Goal: Transaction & Acquisition: Obtain resource

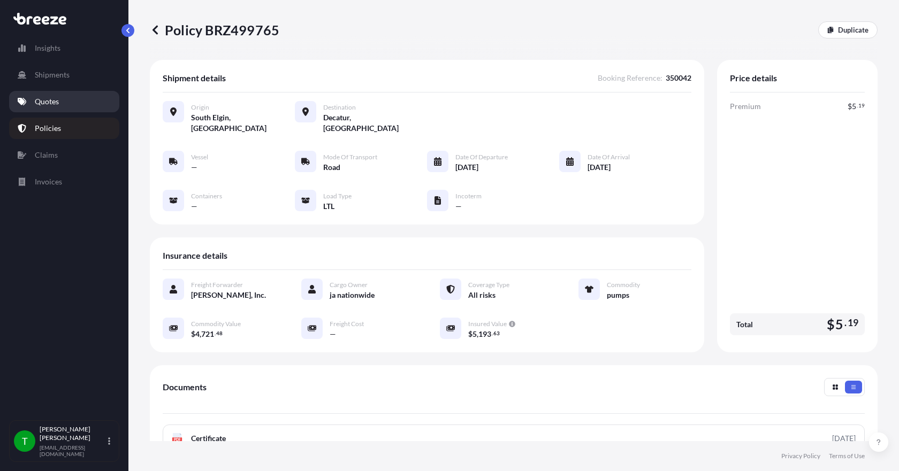
click at [54, 102] on p "Quotes" at bounding box center [47, 101] width 24 height 11
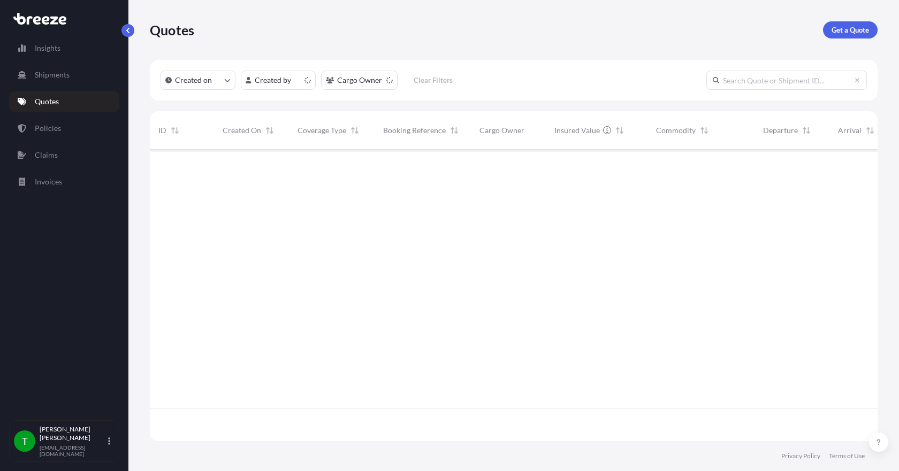
scroll to position [289, 720]
click at [846, 33] on p "Get a Quote" at bounding box center [850, 30] width 37 height 11
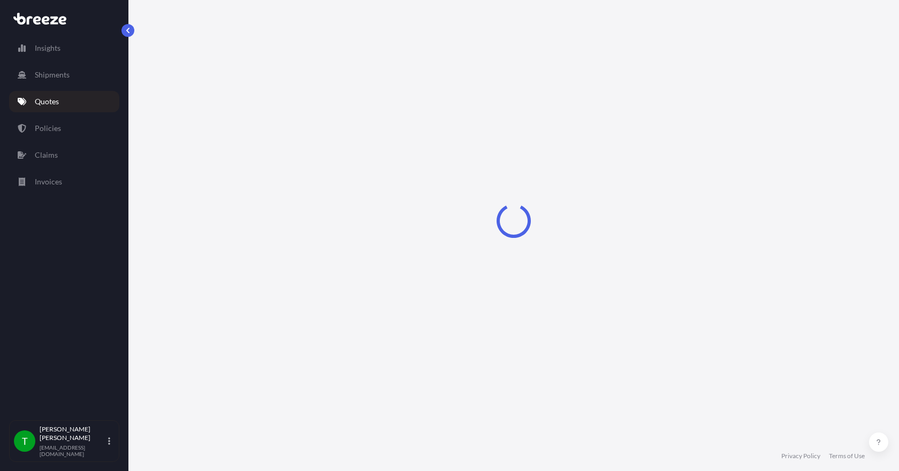
select select "Sea"
select select "1"
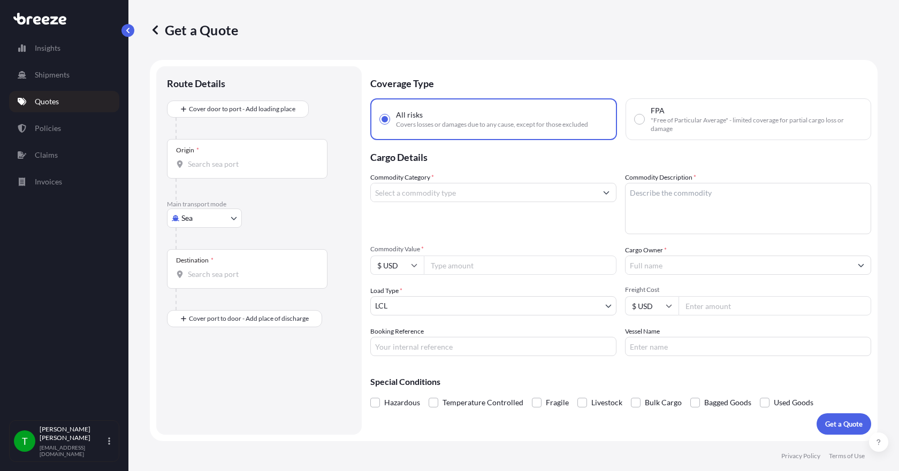
click at [227, 216] on body "Insights Shipments Quotes Policies Claims Invoices T [PERSON_NAME] [EMAIL_ADDRE…" at bounding box center [449, 235] width 899 height 471
click at [186, 286] on div "Road" at bounding box center [204, 284] width 66 height 19
select select "Road"
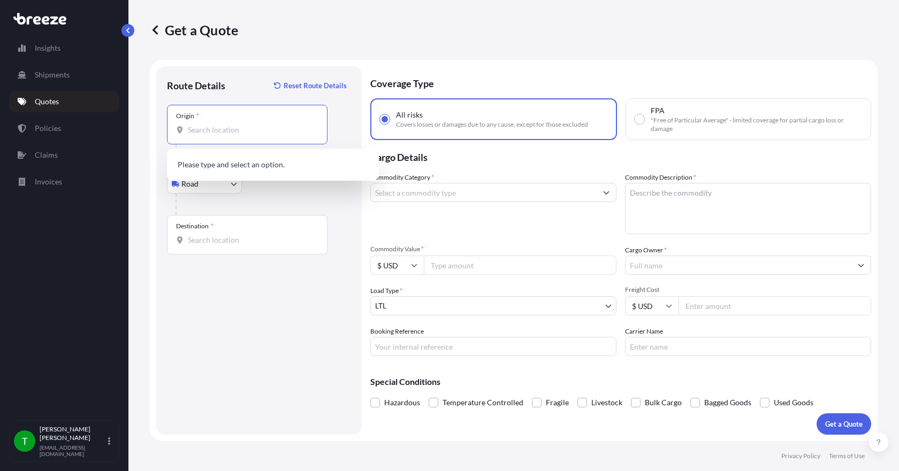
click at [203, 132] on input "Origin *" at bounding box center [251, 130] width 126 height 11
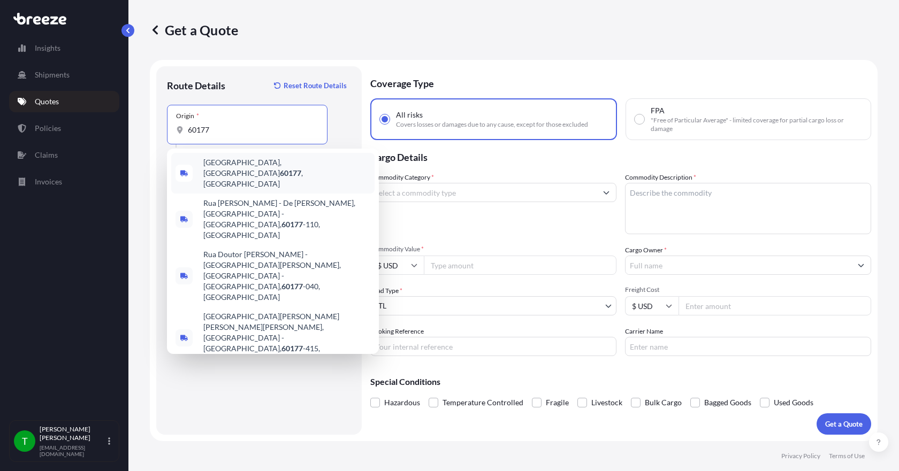
click at [218, 166] on span "[GEOGRAPHIC_DATA] , [GEOGRAPHIC_DATA]" at bounding box center [286, 173] width 167 height 32
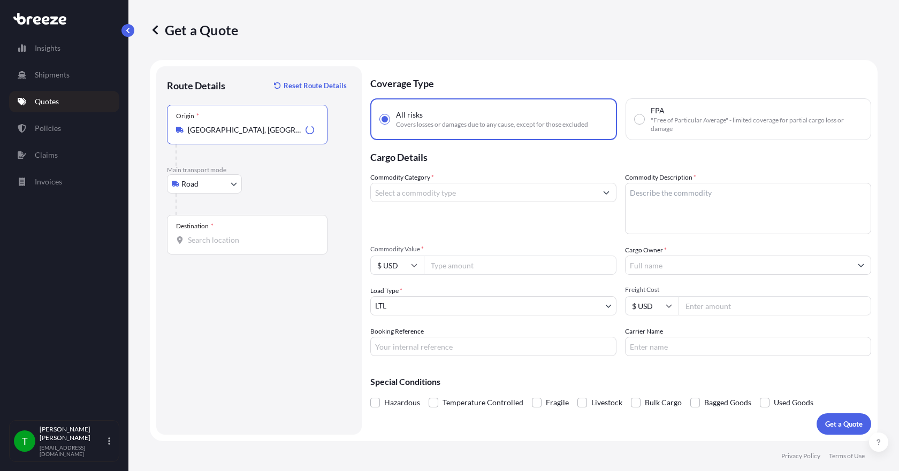
type input "[GEOGRAPHIC_DATA], [GEOGRAPHIC_DATA]"
click at [195, 236] on input "Destination *" at bounding box center [251, 240] width 126 height 11
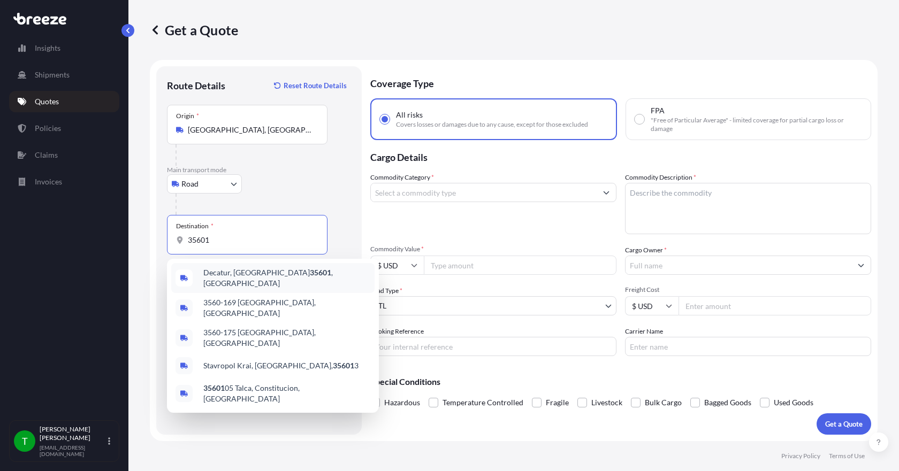
click at [217, 280] on span "[GEOGRAPHIC_DATA]" at bounding box center [286, 278] width 167 height 21
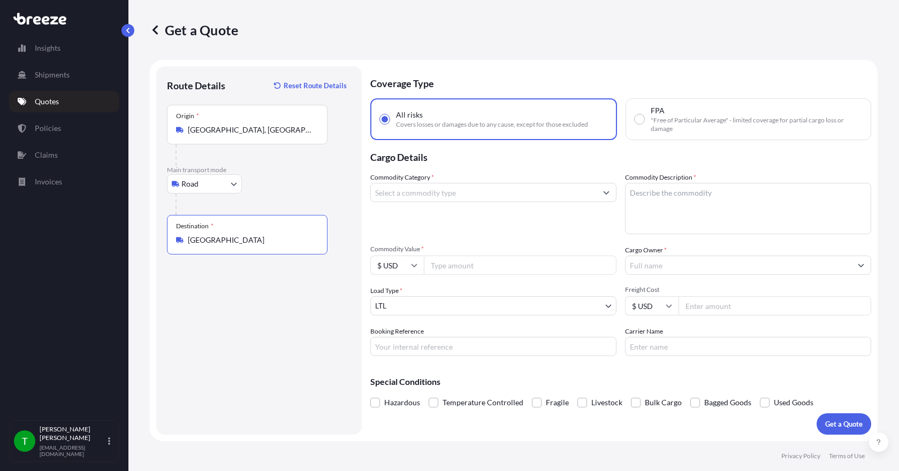
type input "[GEOGRAPHIC_DATA]"
click at [403, 192] on input "Commodity Category *" at bounding box center [484, 192] width 226 height 19
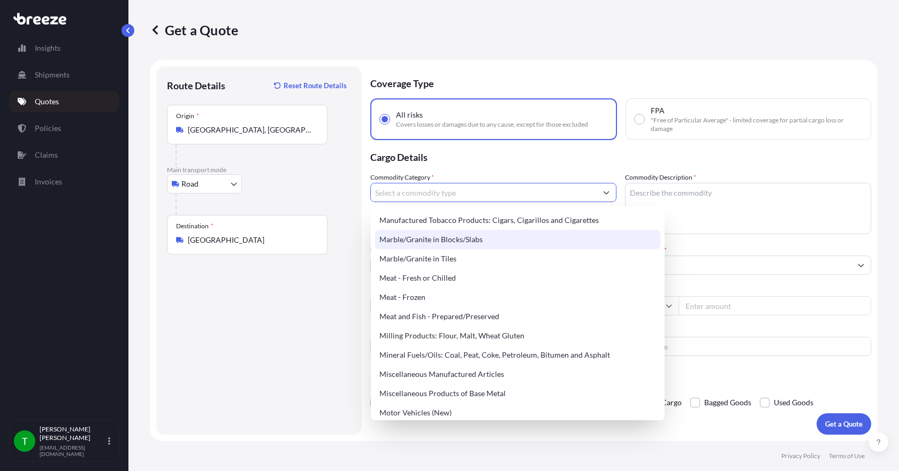
scroll to position [1391, 0]
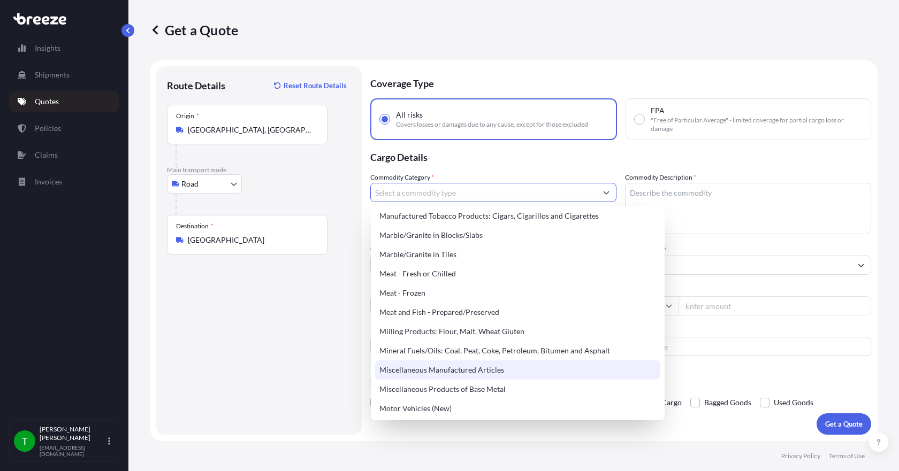
click at [461, 373] on div "Miscellaneous Manufactured Articles" at bounding box center [517, 370] width 285 height 19
type input "Miscellaneous Manufactured Articles"
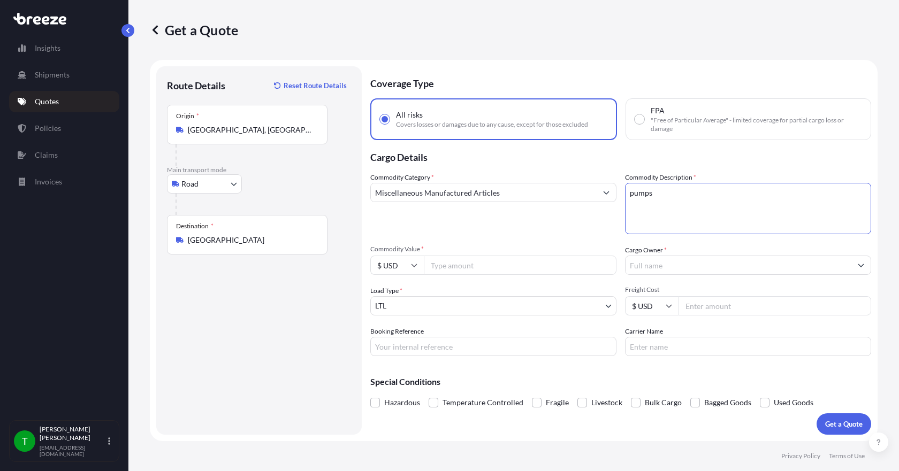
type textarea "pumps"
type input "4721.48"
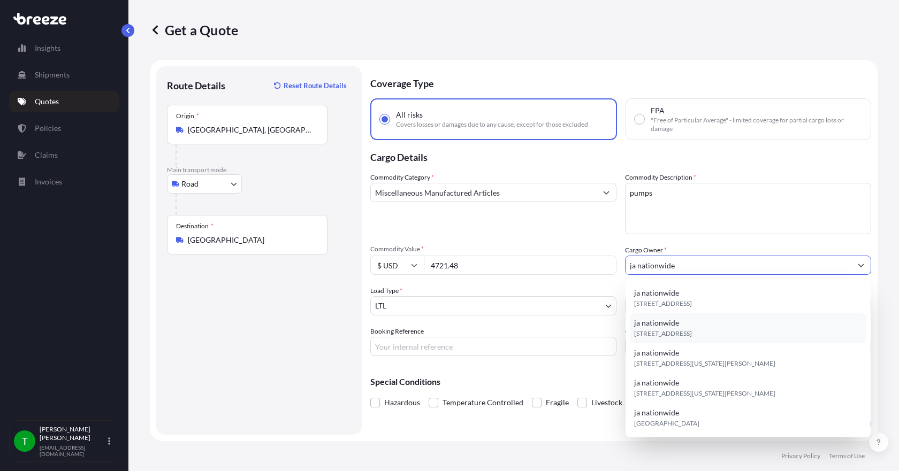
type input "ja nationwide"
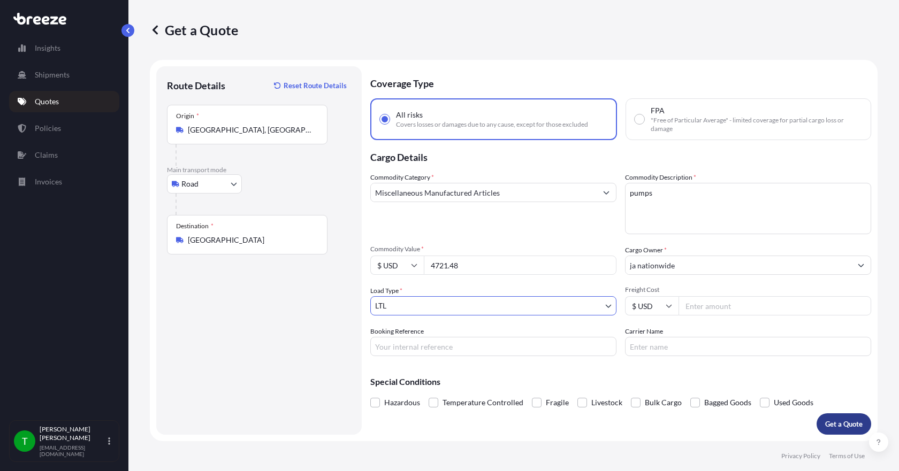
click at [854, 424] on p "Get a Quote" at bounding box center [843, 424] width 37 height 11
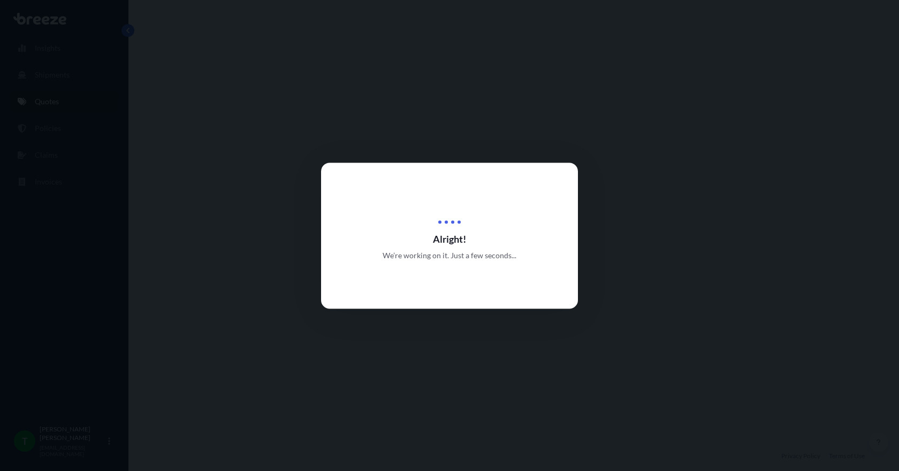
select select "Road"
select select "1"
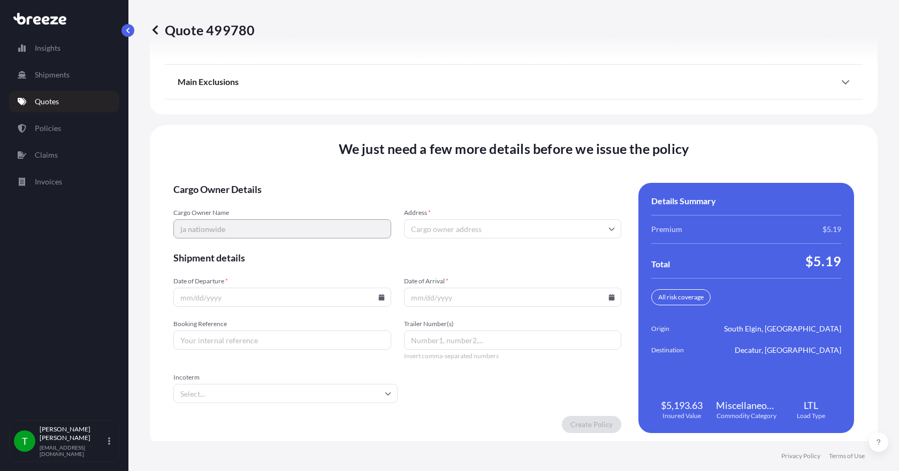
scroll to position [1401, 0]
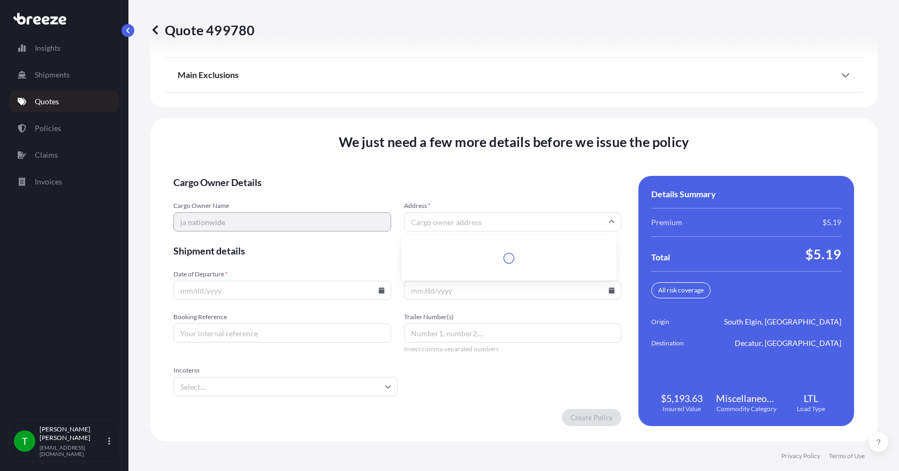
click at [440, 219] on input "Address *" at bounding box center [513, 221] width 218 height 19
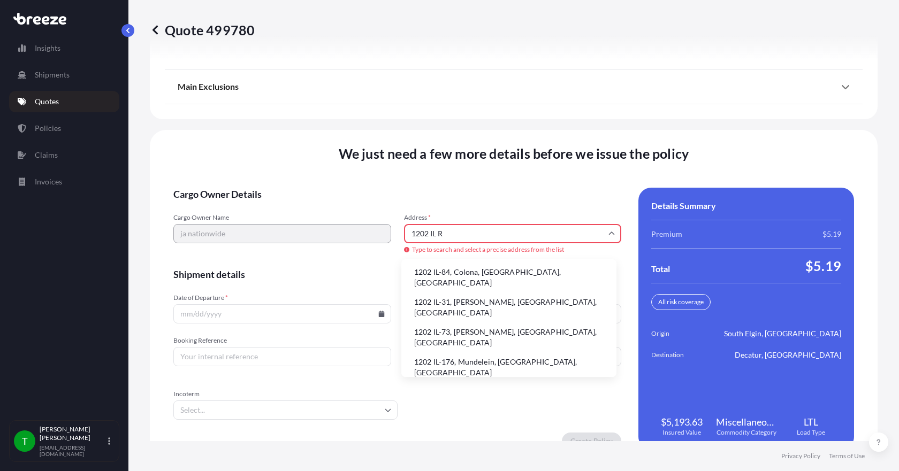
click at [453, 300] on li "1202 IL-31, [PERSON_NAME], [GEOGRAPHIC_DATA], [GEOGRAPHIC_DATA]" at bounding box center [509, 308] width 207 height 28
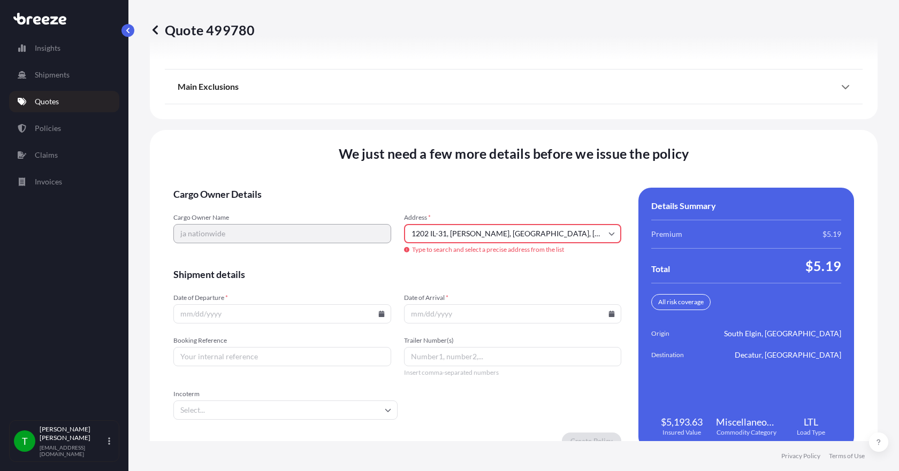
type input "[STREET_ADDRESS][PERSON_NAME]"
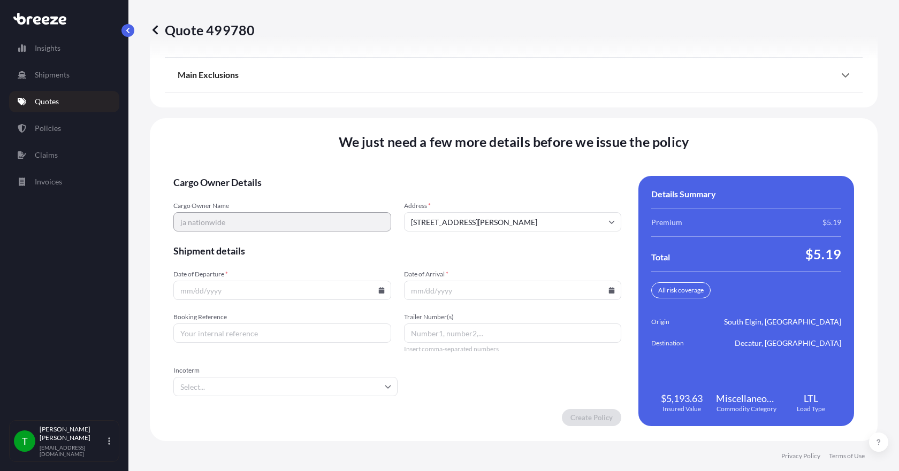
click at [380, 291] on icon at bounding box center [381, 290] width 6 height 6
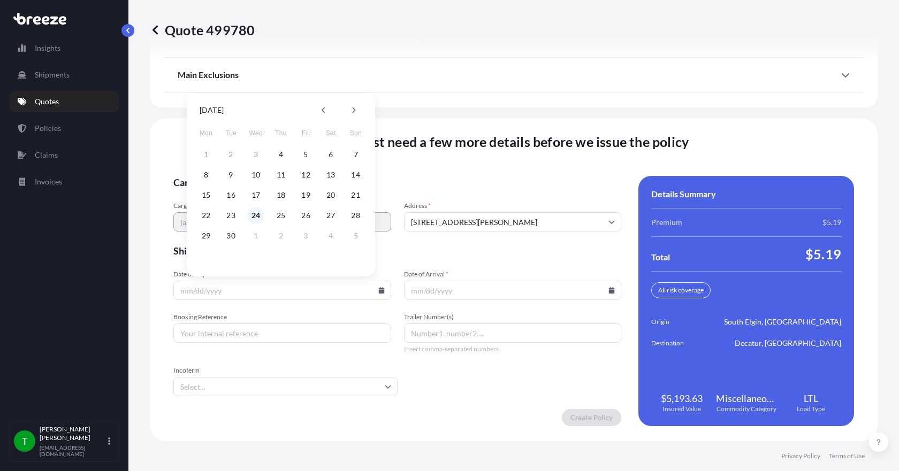
click at [255, 218] on button "24" at bounding box center [255, 215] width 17 height 17
type input "[DATE]"
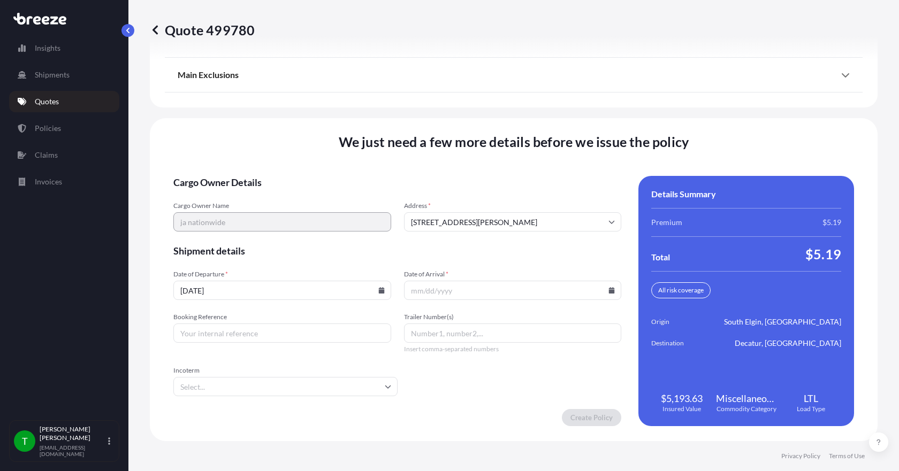
click at [609, 291] on icon at bounding box center [612, 290] width 6 height 6
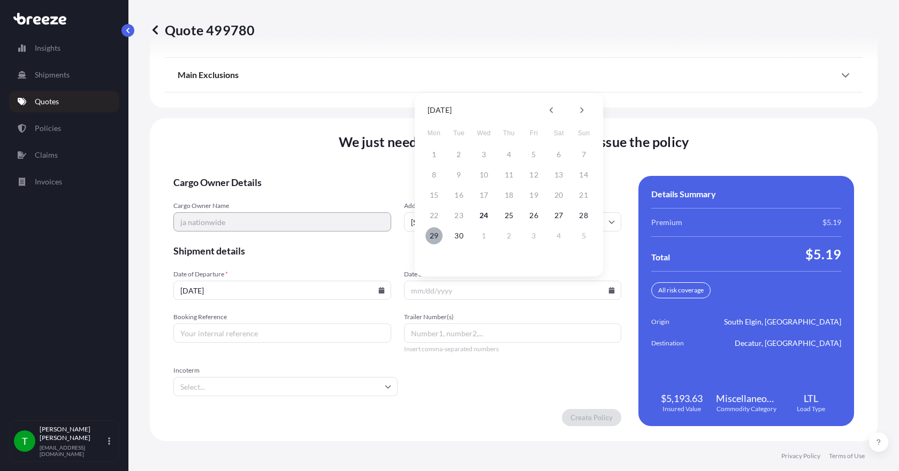
click at [436, 237] on button "29" at bounding box center [433, 235] width 17 height 17
type input "[DATE]"
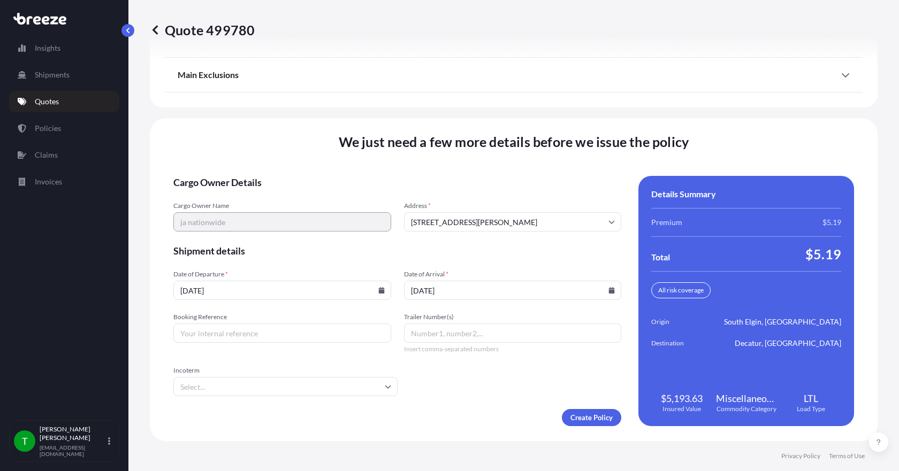
click at [293, 333] on input "Booking Reference" at bounding box center [282, 333] width 218 height 19
type input "350058"
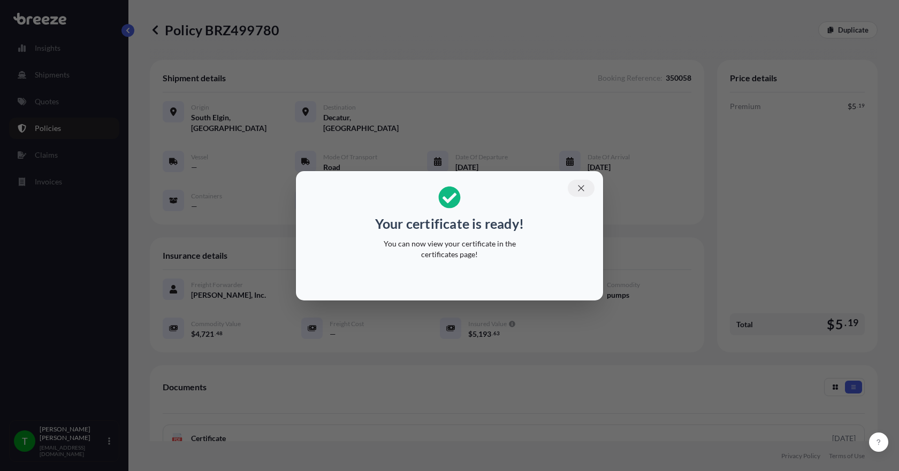
click at [582, 185] on icon "button" at bounding box center [581, 189] width 10 height 10
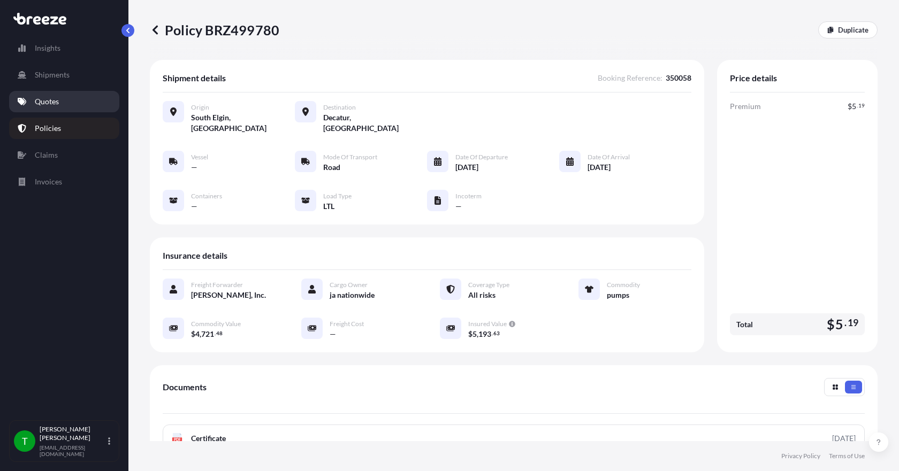
click at [49, 105] on p "Quotes" at bounding box center [47, 101] width 24 height 11
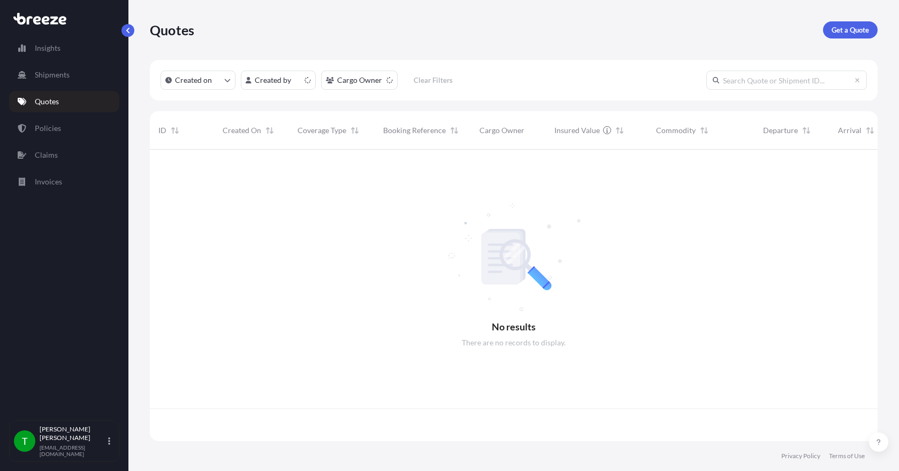
scroll to position [289, 720]
click at [843, 34] on p "Get a Quote" at bounding box center [850, 30] width 37 height 11
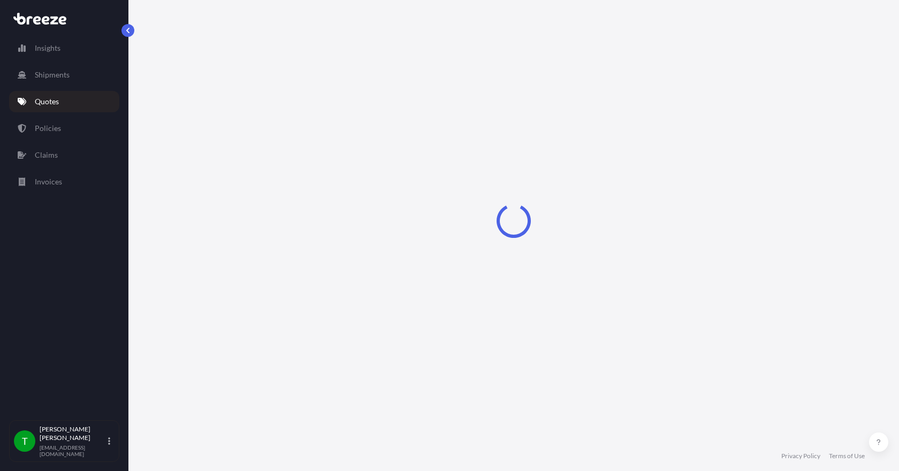
select select "Sea"
select select "1"
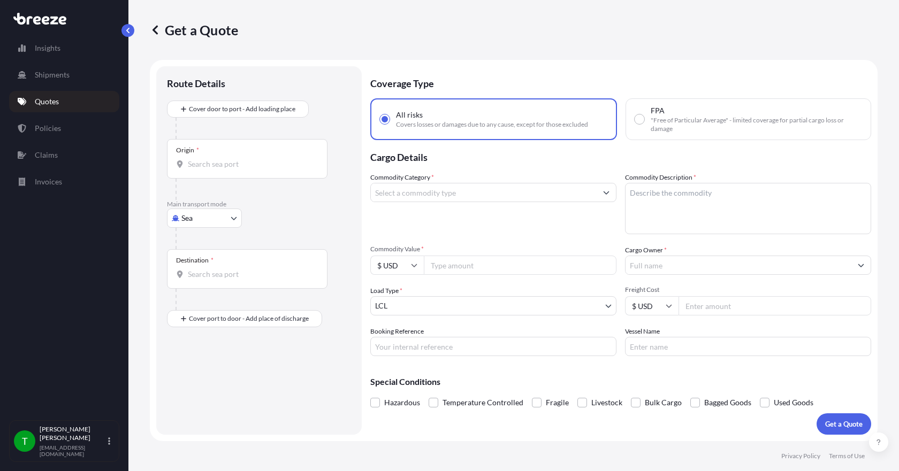
click at [220, 217] on body "Insights Shipments Quotes Policies Claims Invoices T [PERSON_NAME] [EMAIL_ADDRE…" at bounding box center [449, 235] width 899 height 471
click at [211, 287] on div "Road" at bounding box center [204, 284] width 66 height 19
select select "Road"
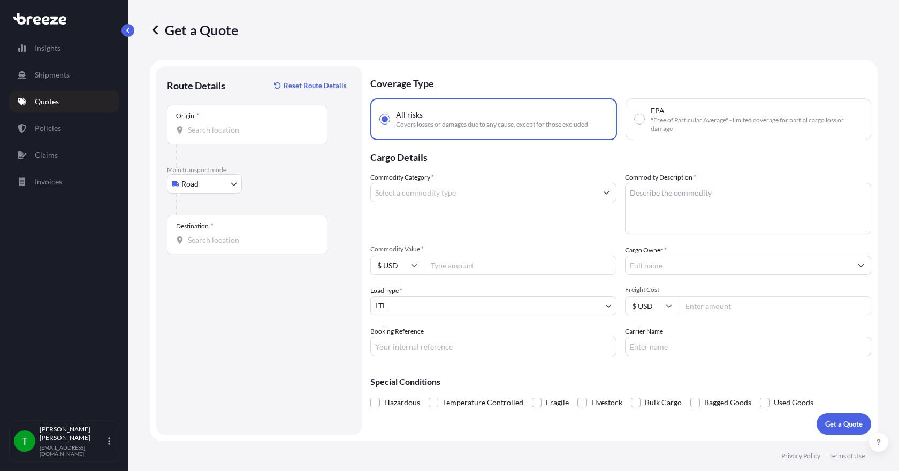
click at [213, 137] on div "Origin *" at bounding box center [247, 125] width 161 height 40
click at [213, 135] on input "Origin *" at bounding box center [251, 130] width 126 height 11
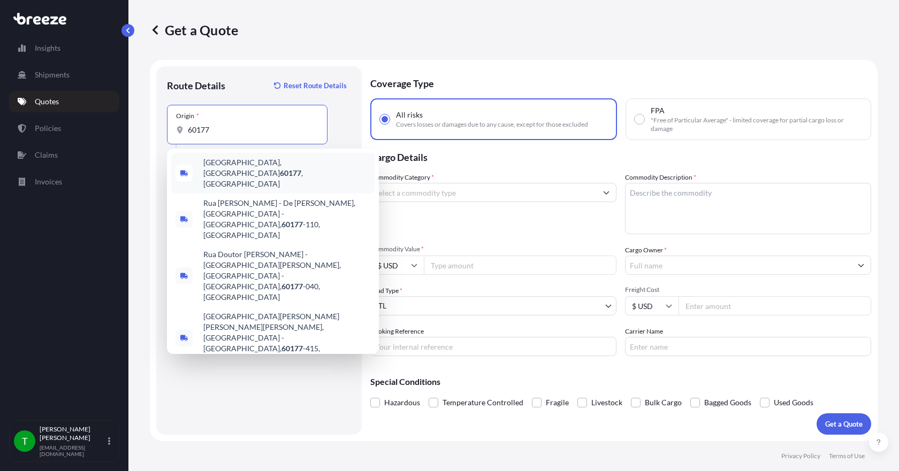
click at [228, 164] on span "[GEOGRAPHIC_DATA] , [GEOGRAPHIC_DATA]" at bounding box center [286, 173] width 167 height 32
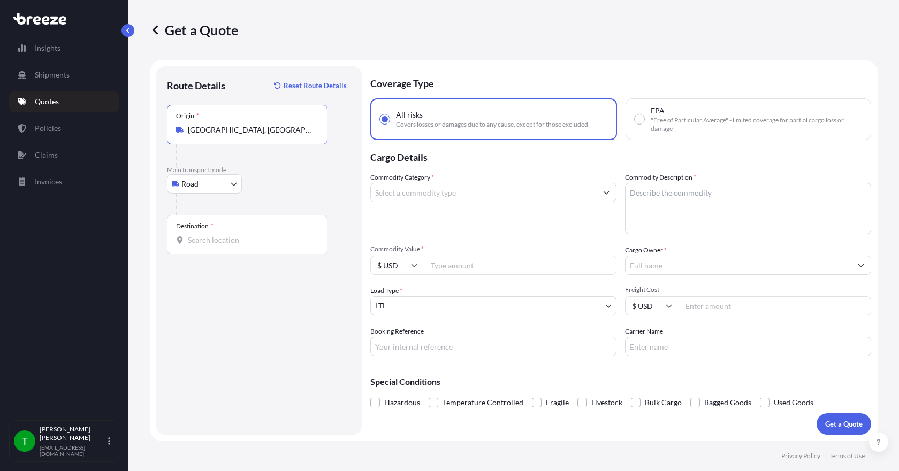
type input "[GEOGRAPHIC_DATA], [GEOGRAPHIC_DATA]"
click at [195, 240] on input "Destination *" at bounding box center [251, 240] width 126 height 11
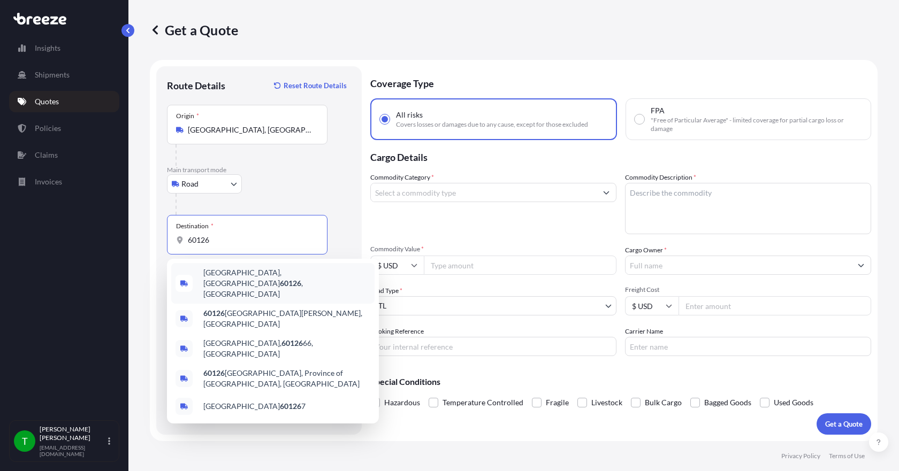
click at [215, 279] on span "[GEOGRAPHIC_DATA] , [GEOGRAPHIC_DATA]" at bounding box center [286, 284] width 167 height 32
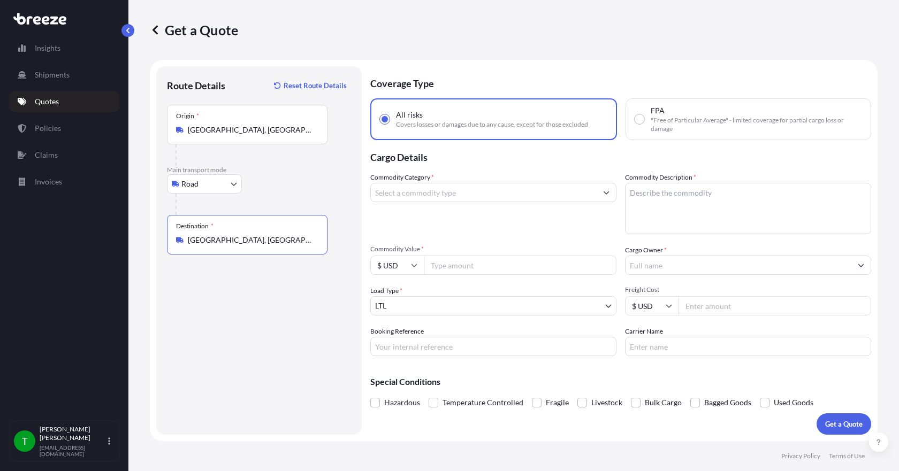
type input "[GEOGRAPHIC_DATA], [GEOGRAPHIC_DATA]"
click at [393, 196] on input "Commodity Category *" at bounding box center [484, 192] width 226 height 19
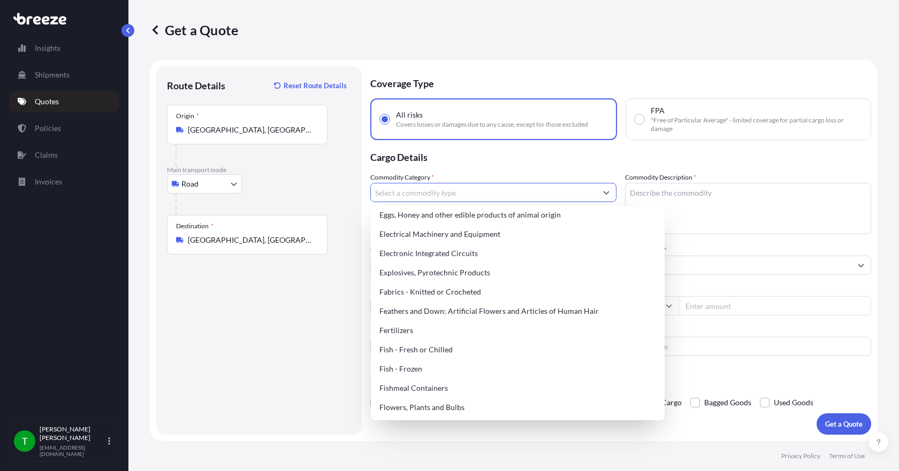
scroll to position [642, 0]
click at [454, 238] on div "Electrical Machinery and Equipment" at bounding box center [517, 233] width 285 height 19
type input "Electrical Machinery and Equipment"
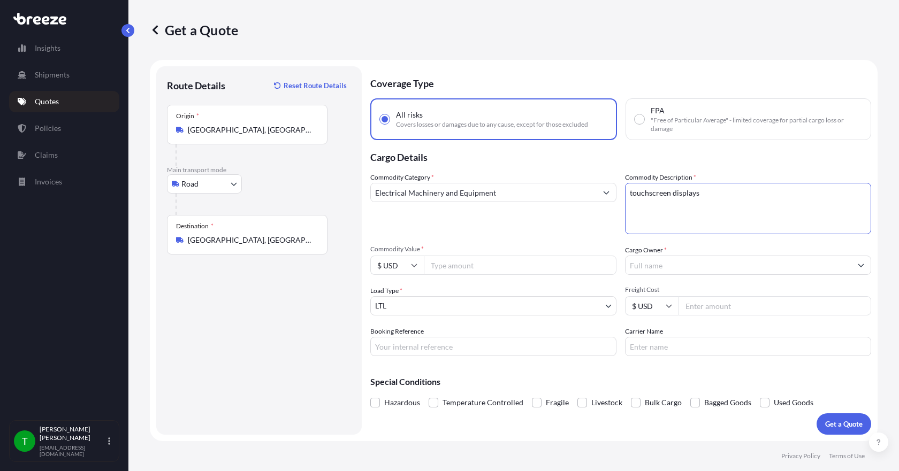
type textarea "touchscreen displays"
type input "7020.00"
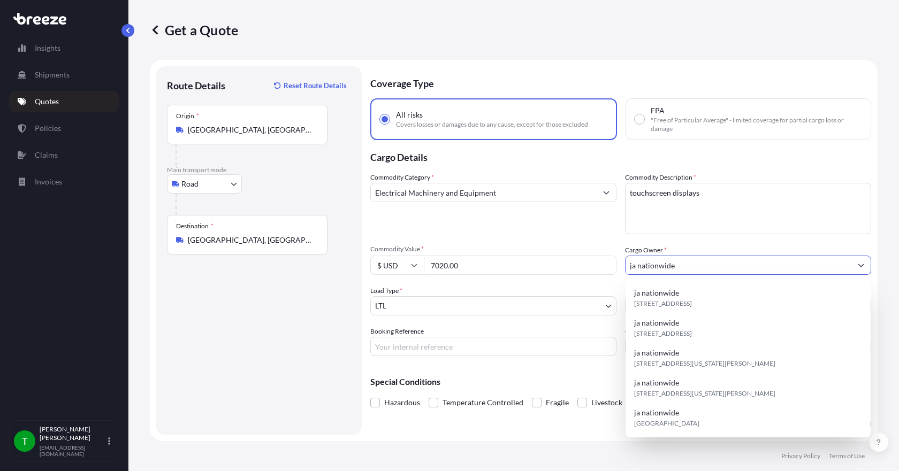
type input "ja nationwide"
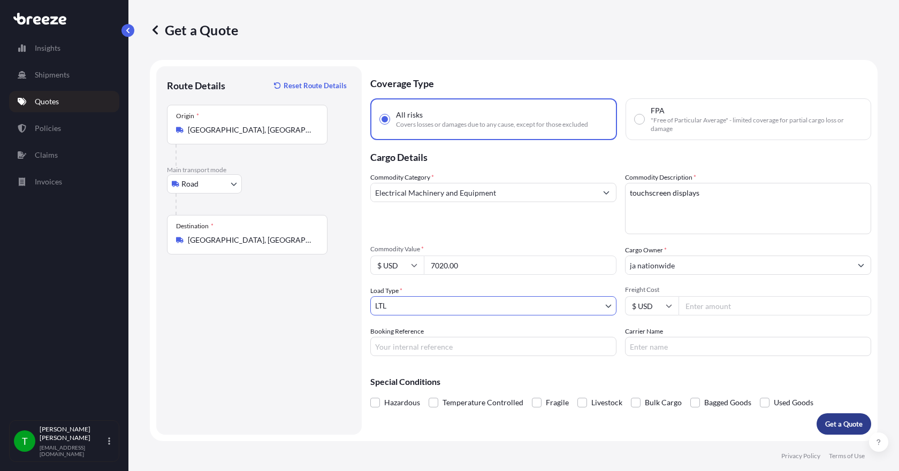
click at [832, 428] on p "Get a Quote" at bounding box center [843, 424] width 37 height 11
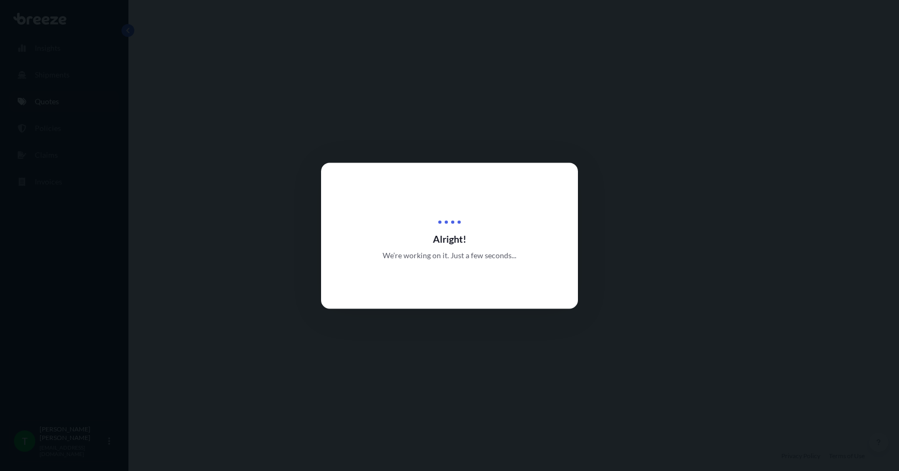
select select "Road"
select select "1"
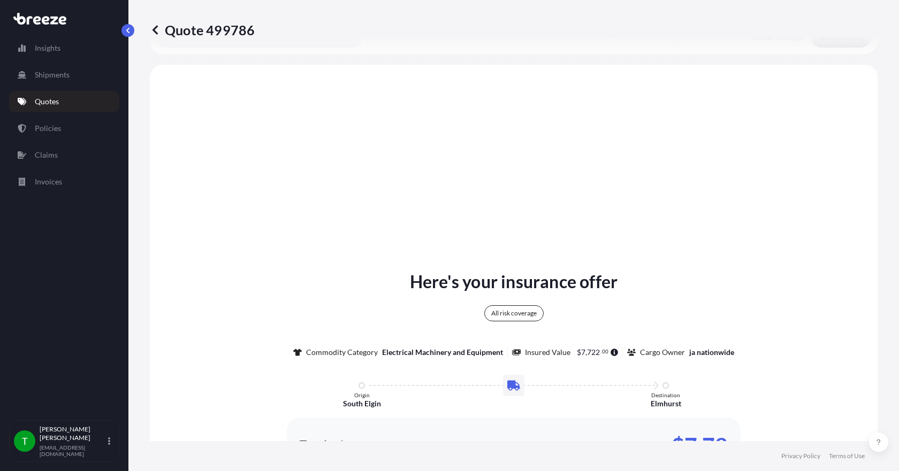
scroll to position [396, 0]
